Goal: Complete application form

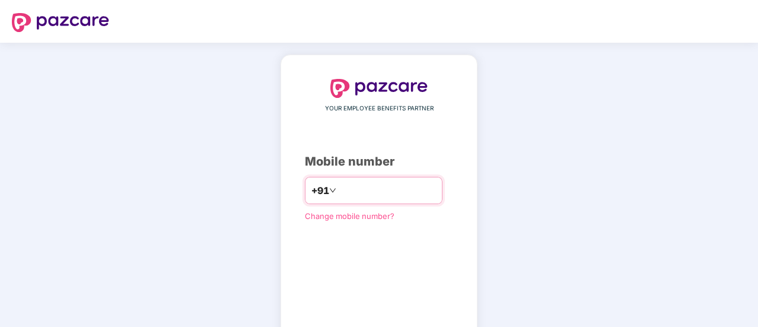
click at [351, 190] on input "number" at bounding box center [387, 190] width 97 height 19
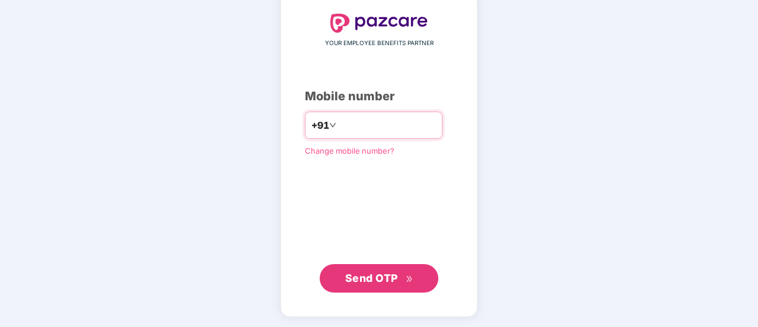
type input "**********"
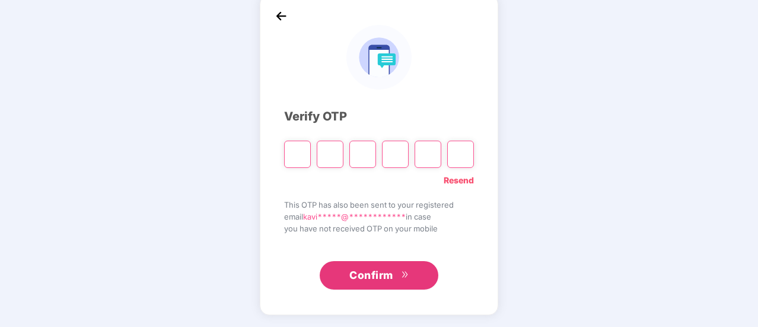
scroll to position [59, 0]
type input "*"
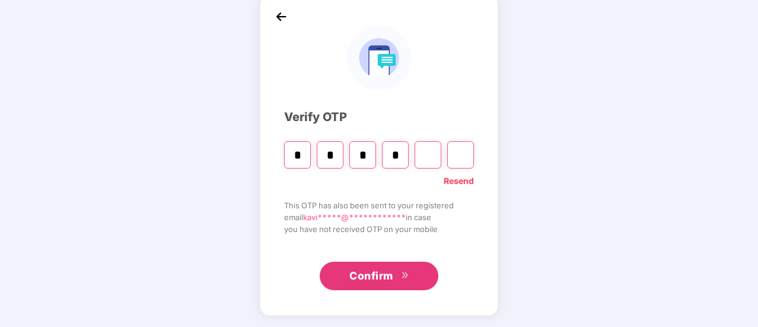
type input "*"
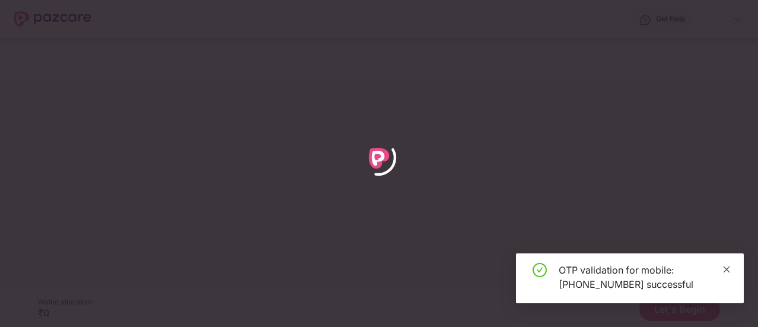
click at [729, 271] on icon "close" at bounding box center [727, 269] width 7 height 7
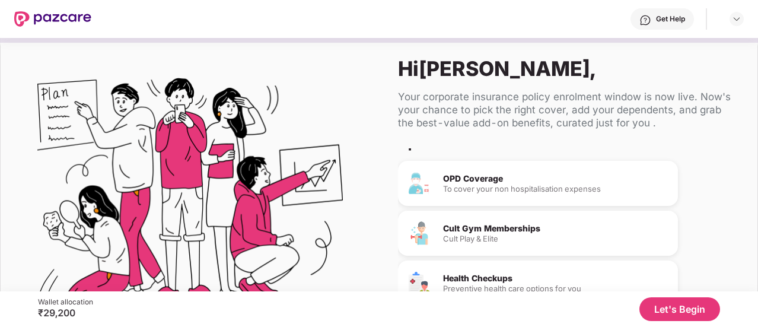
scroll to position [106, 0]
click at [675, 310] on button "Let's Begin" at bounding box center [680, 309] width 81 height 24
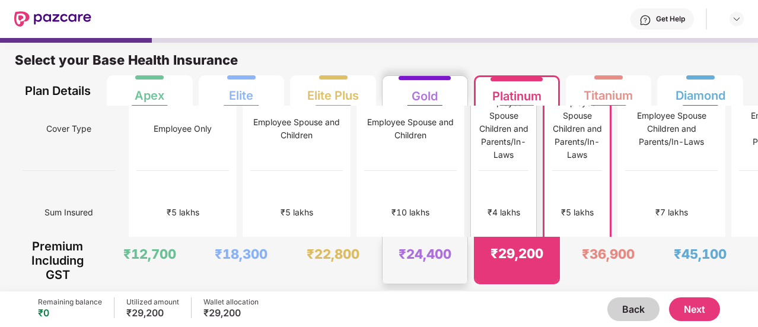
scroll to position [0, 0]
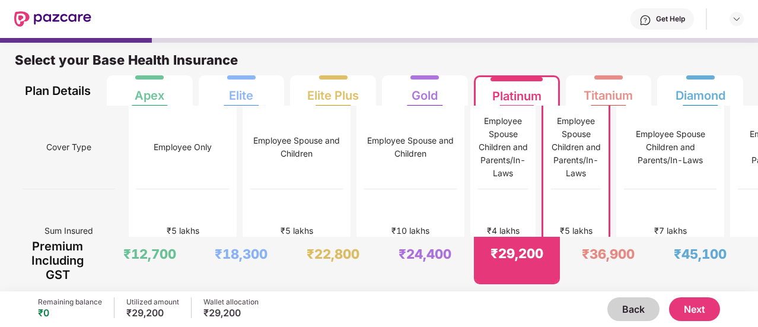
click at [702, 312] on button "Next" at bounding box center [694, 309] width 51 height 24
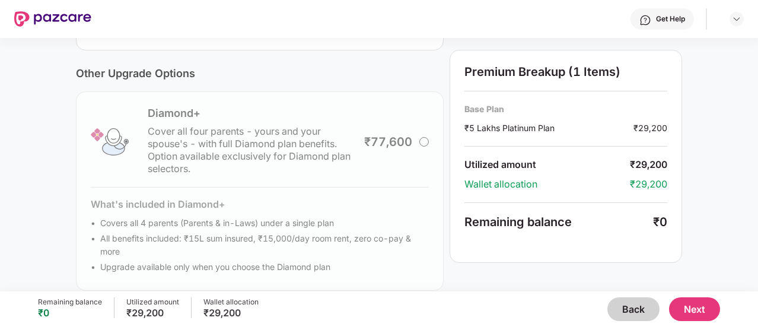
scroll to position [450, 0]
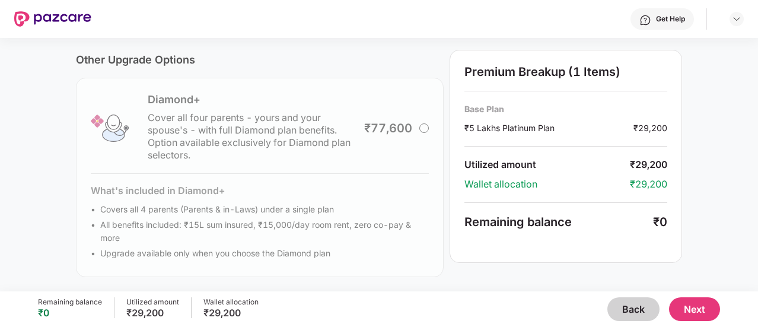
click at [690, 312] on button "Next" at bounding box center [694, 309] width 51 height 24
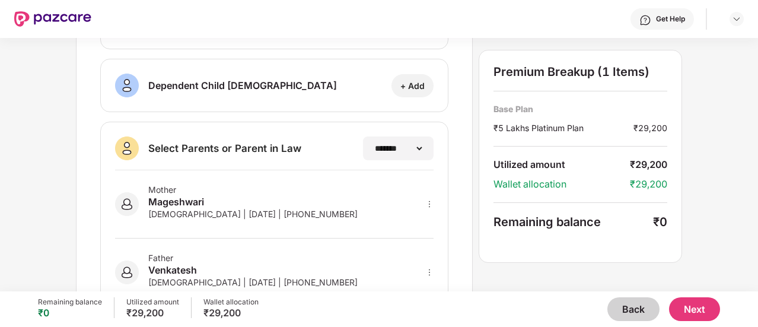
scroll to position [316, 0]
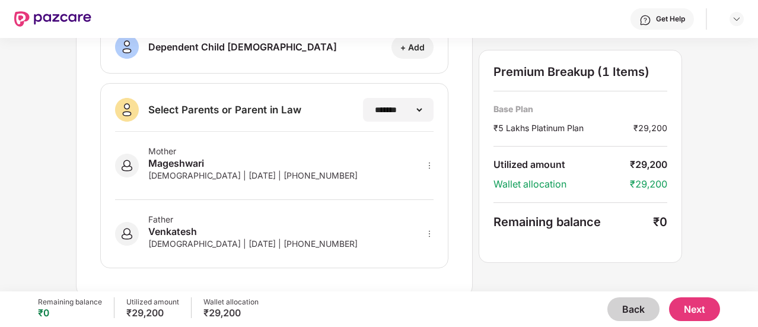
click at [420, 200] on div "Father [PERSON_NAME] [DEMOGRAPHIC_DATA] | [DATE] | [PHONE_NUMBER]" at bounding box center [274, 226] width 319 height 53
click at [687, 303] on button "Next" at bounding box center [694, 309] width 51 height 24
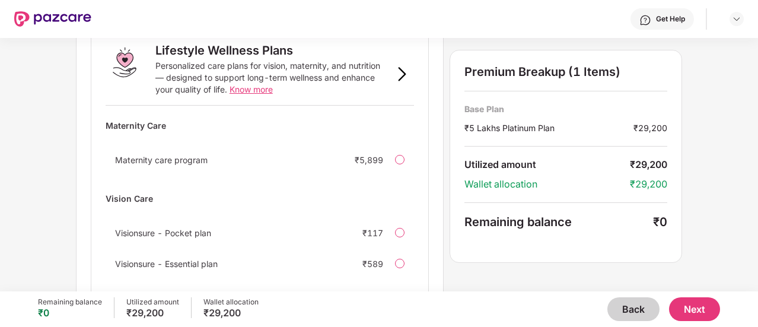
scroll to position [862, 0]
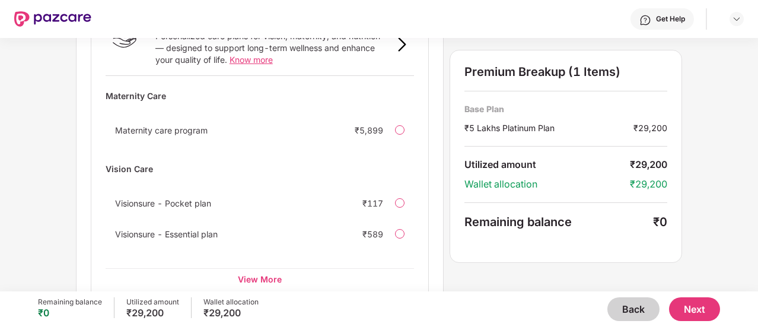
click at [691, 308] on button "Next" at bounding box center [694, 309] width 51 height 24
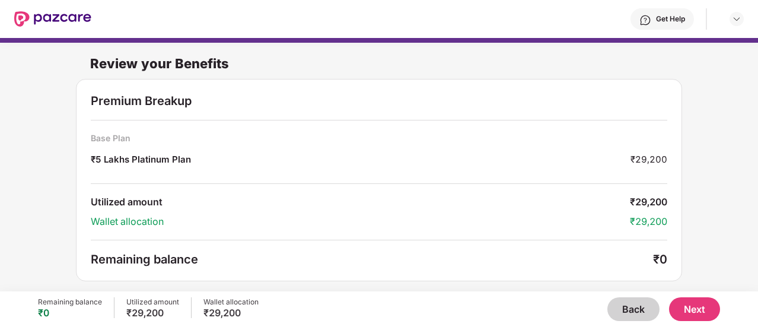
scroll to position [1, 0]
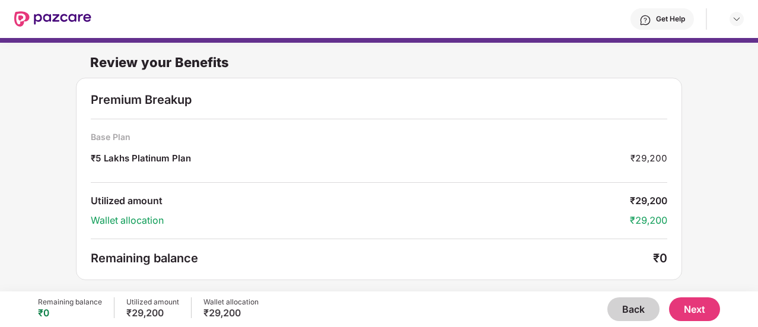
click at [695, 314] on button "Next" at bounding box center [694, 309] width 51 height 24
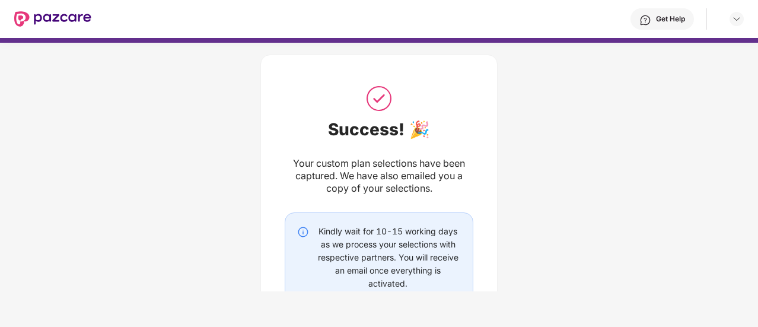
scroll to position [100, 0]
